Goal: Task Accomplishment & Management: Use online tool/utility

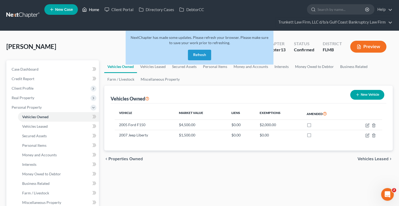
click at [94, 9] on link "Home" at bounding box center [90, 10] width 22 height 10
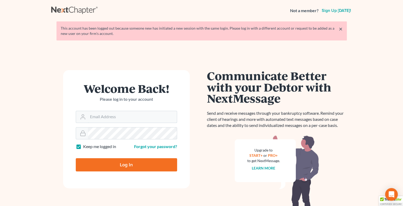
type input "[EMAIL_ADDRESS][DOMAIN_NAME]"
click at [130, 162] on input "Log In" at bounding box center [126, 164] width 101 height 13
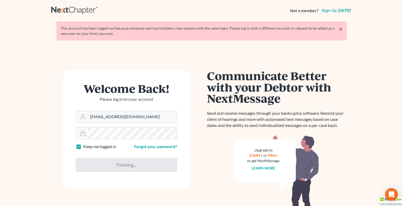
type input "Thinking..."
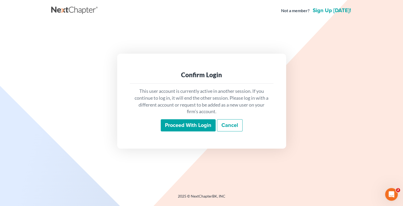
click at [183, 126] on input "Proceed with login" at bounding box center [188, 125] width 55 height 12
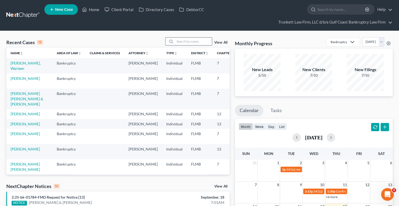
click at [190, 41] on input "search" at bounding box center [193, 41] width 37 height 8
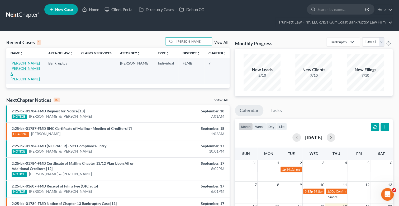
type input "fabian"
click at [16, 66] on link "Espinoza Saavedra, Fabian & Espinoza, Urania" at bounding box center [25, 71] width 29 height 20
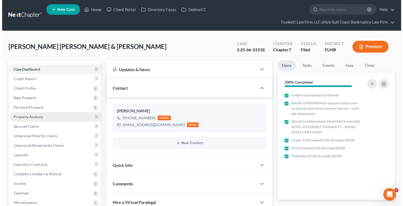
scroll to position [211, 0]
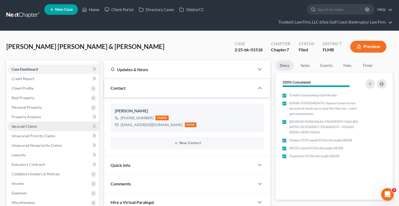
click at [30, 125] on span "Secured Claims" at bounding box center [24, 126] width 25 height 4
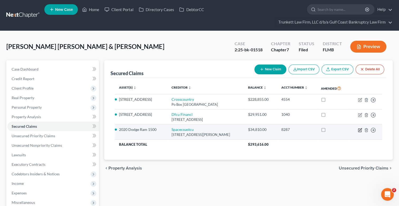
click at [359, 128] on icon "button" at bounding box center [360, 130] width 4 height 4
select select "9"
select select "7"
select select "2"
select select "0"
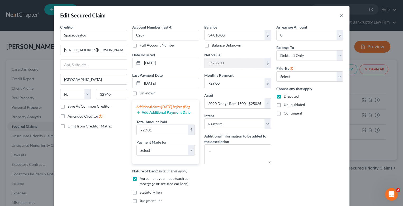
click at [339, 15] on button "×" at bounding box center [341, 15] width 4 height 6
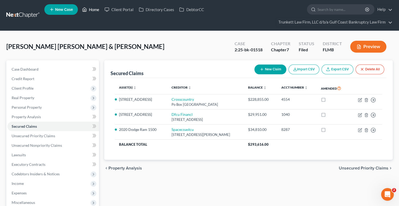
click at [94, 9] on link "Home" at bounding box center [90, 10] width 22 height 10
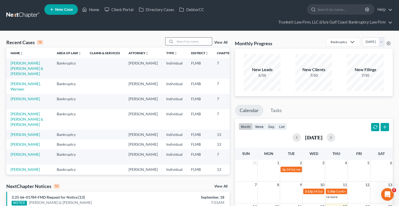
click at [196, 40] on input "search" at bounding box center [193, 41] width 37 height 8
type input "ramos"
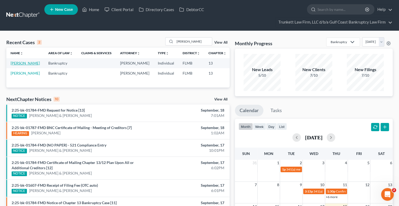
click at [16, 63] on link "Ramos, Liz" at bounding box center [25, 63] width 29 height 4
